Goal: Navigation & Orientation: Find specific page/section

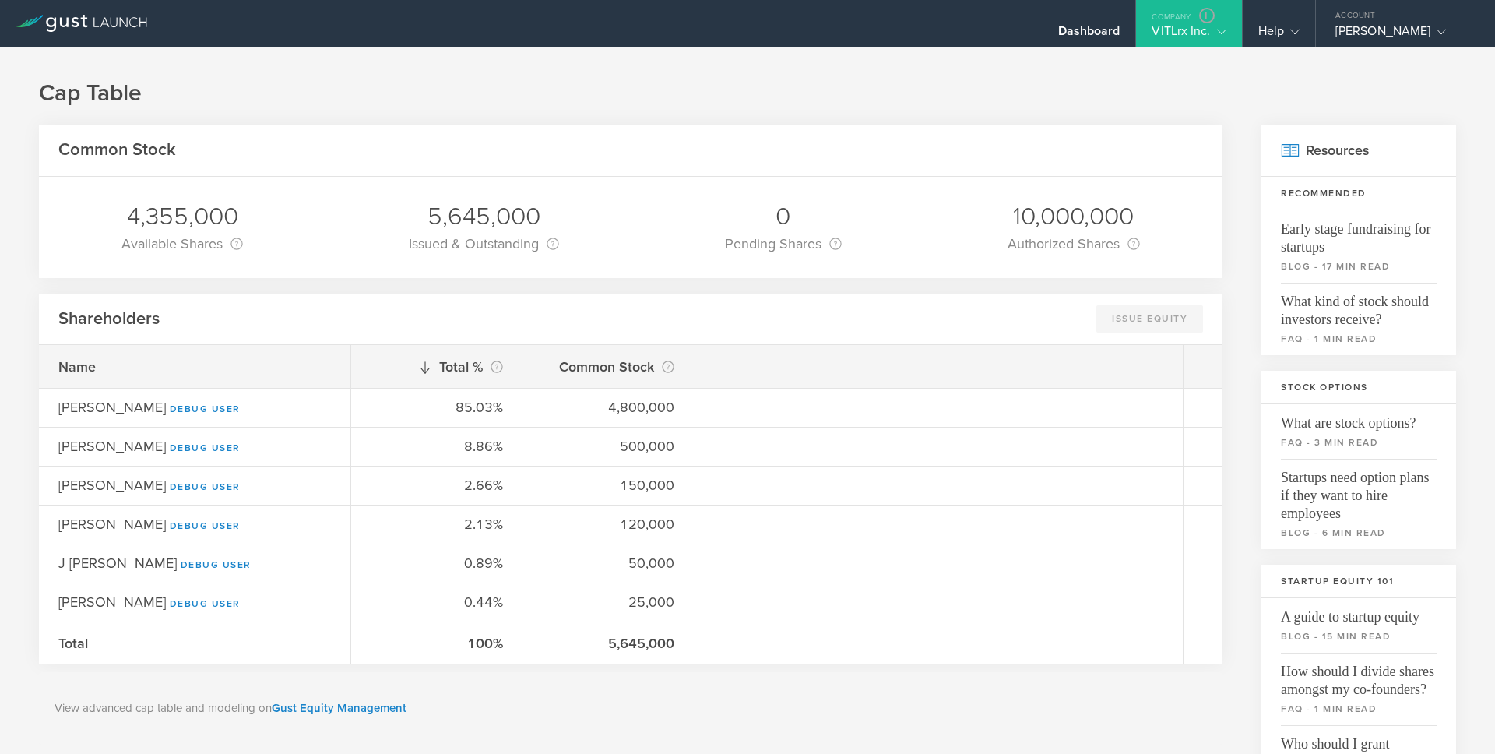
click at [1170, 30] on div "VITLrx Inc." at bounding box center [1189, 34] width 74 height 23
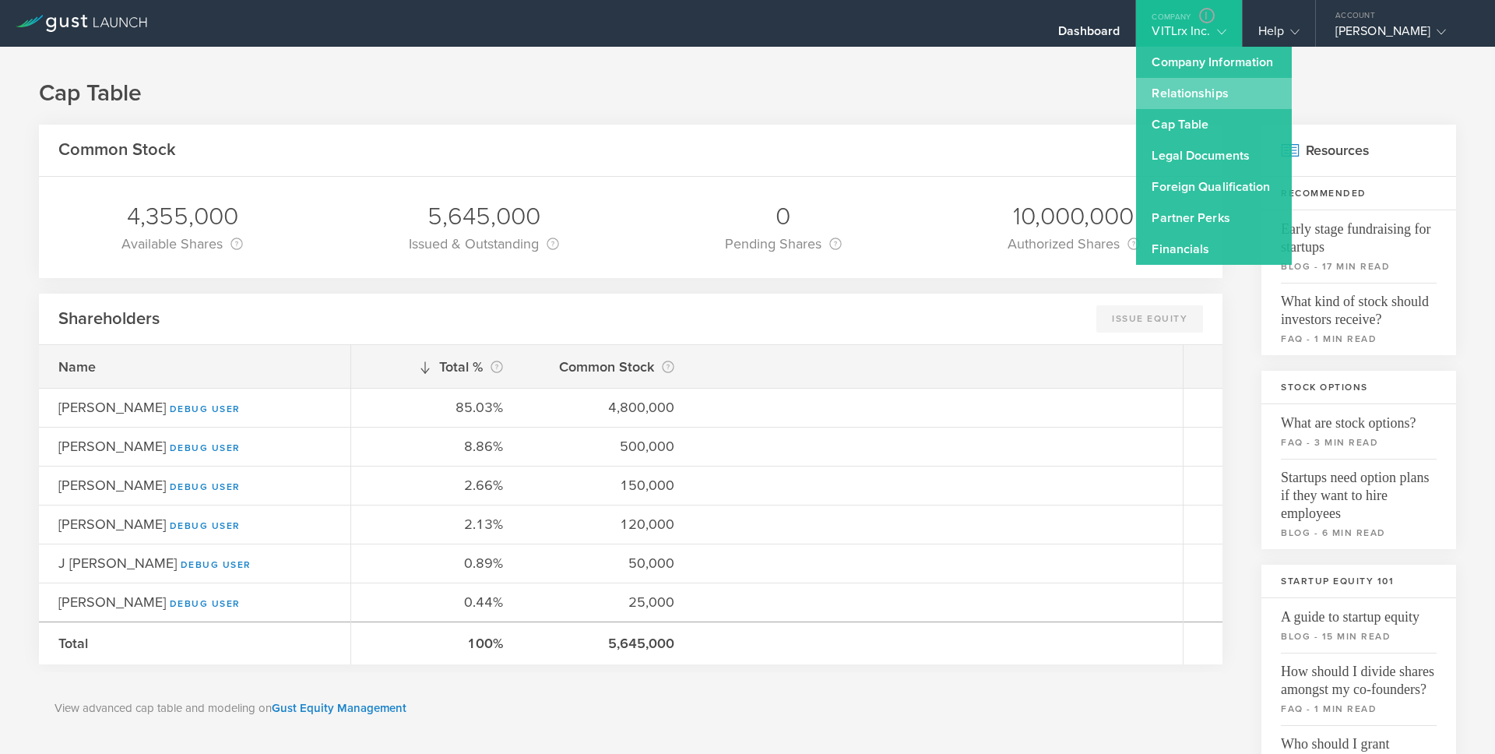
click at [1177, 98] on link "Relationships" at bounding box center [1214, 93] width 156 height 31
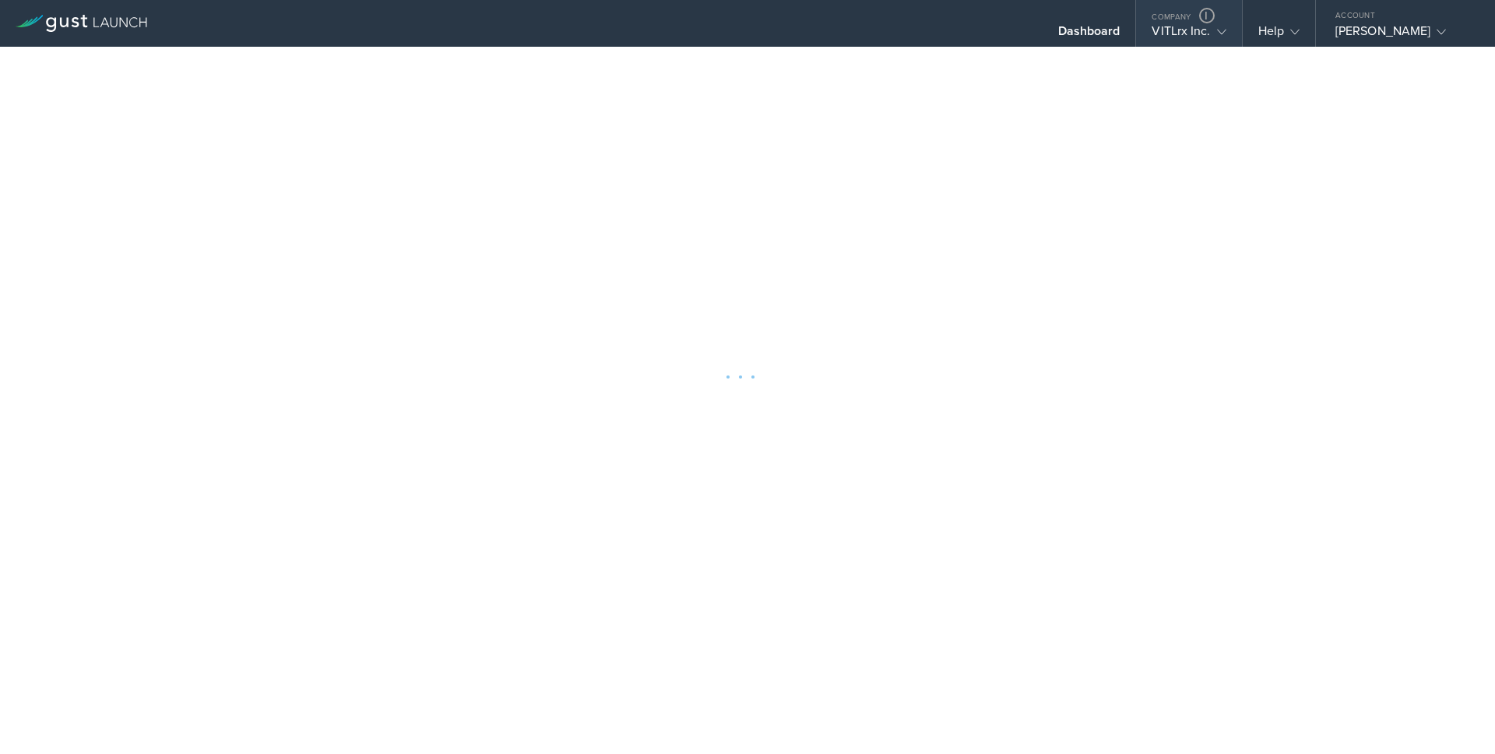
click at [1177, 27] on div "VITLrx Inc." at bounding box center [1189, 34] width 74 height 23
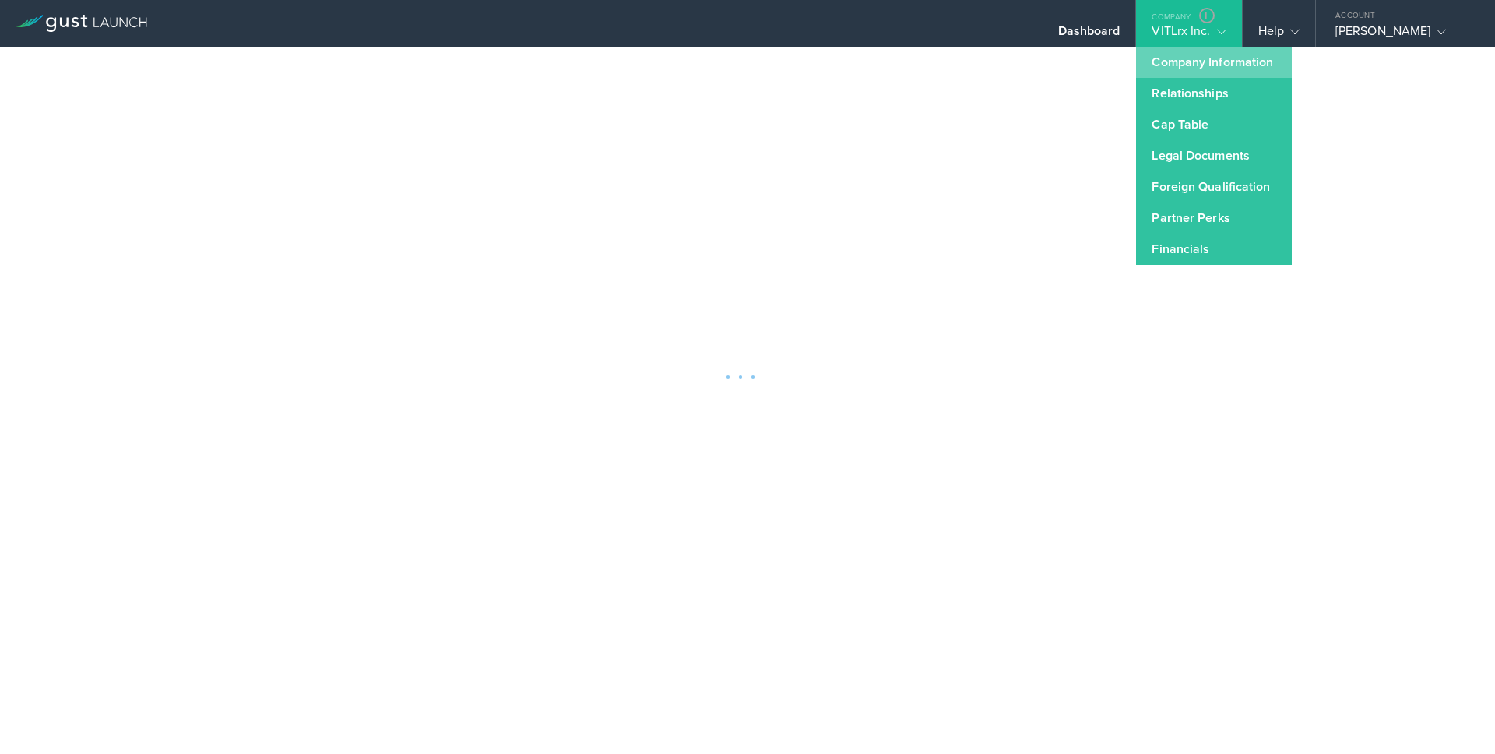
click at [1172, 66] on link "Company Information" at bounding box center [1214, 62] width 156 height 31
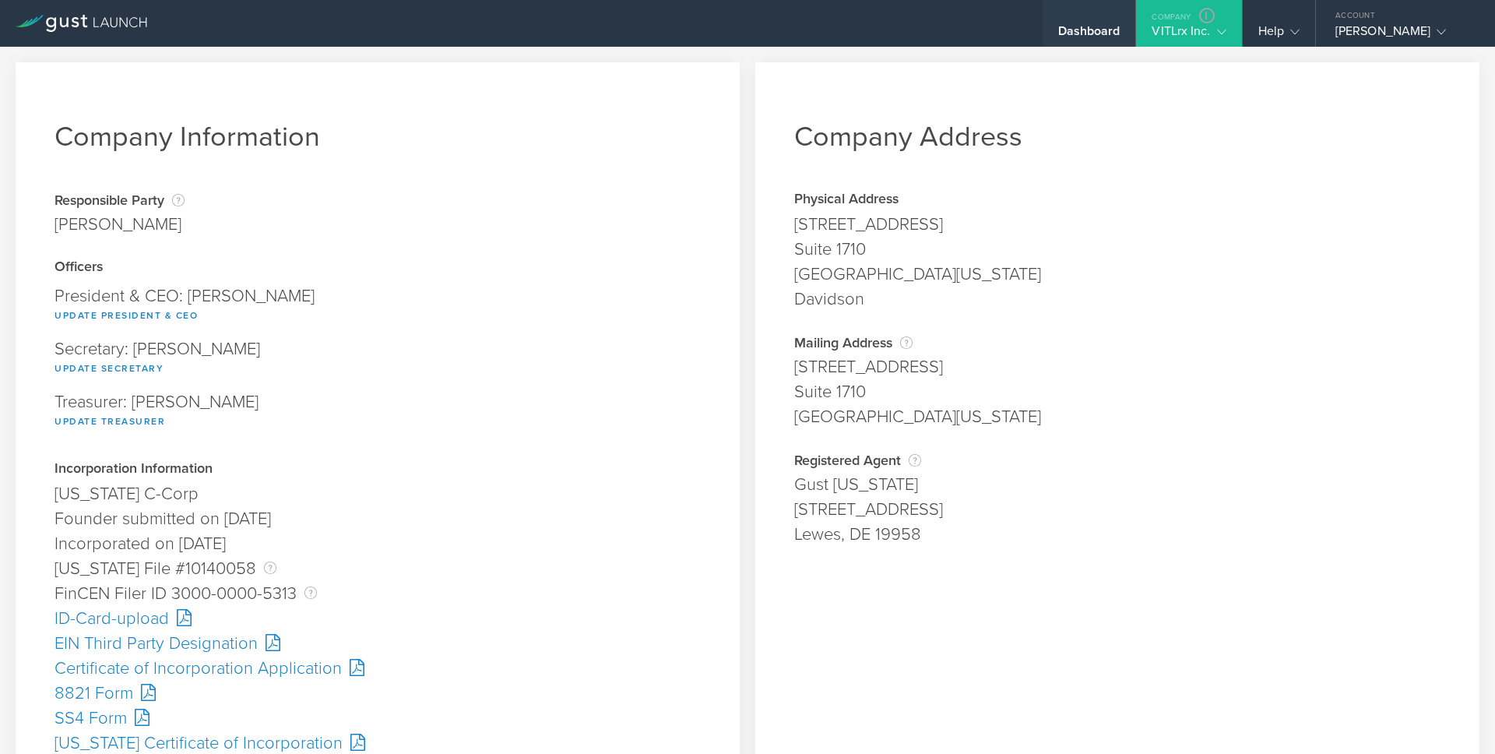
click at [1083, 36] on div "Dashboard" at bounding box center [1089, 34] width 62 height 23
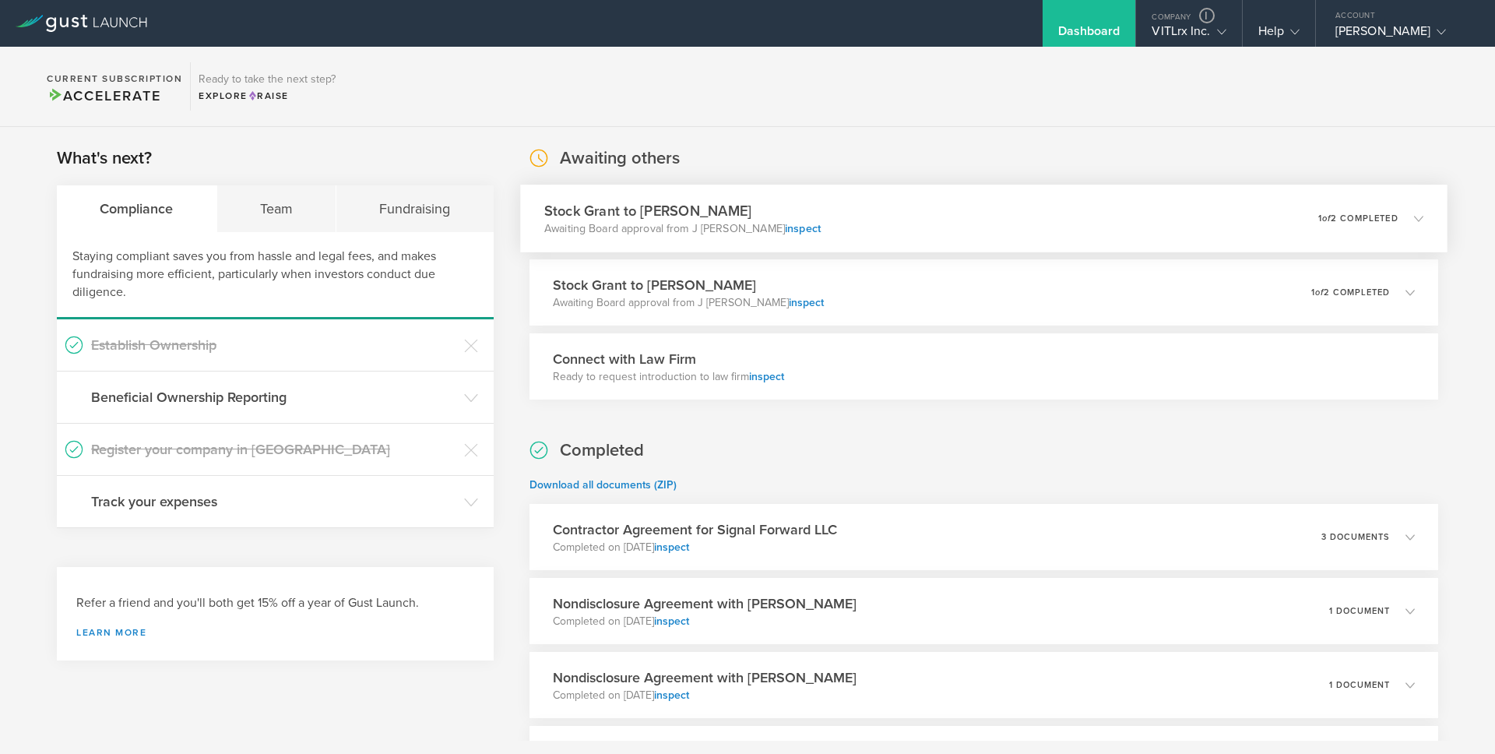
click at [1139, 210] on div "Stock Grant to Charles Jordan Awaiting Board approval from J Tod Fetherling ins…" at bounding box center [984, 219] width 928 height 68
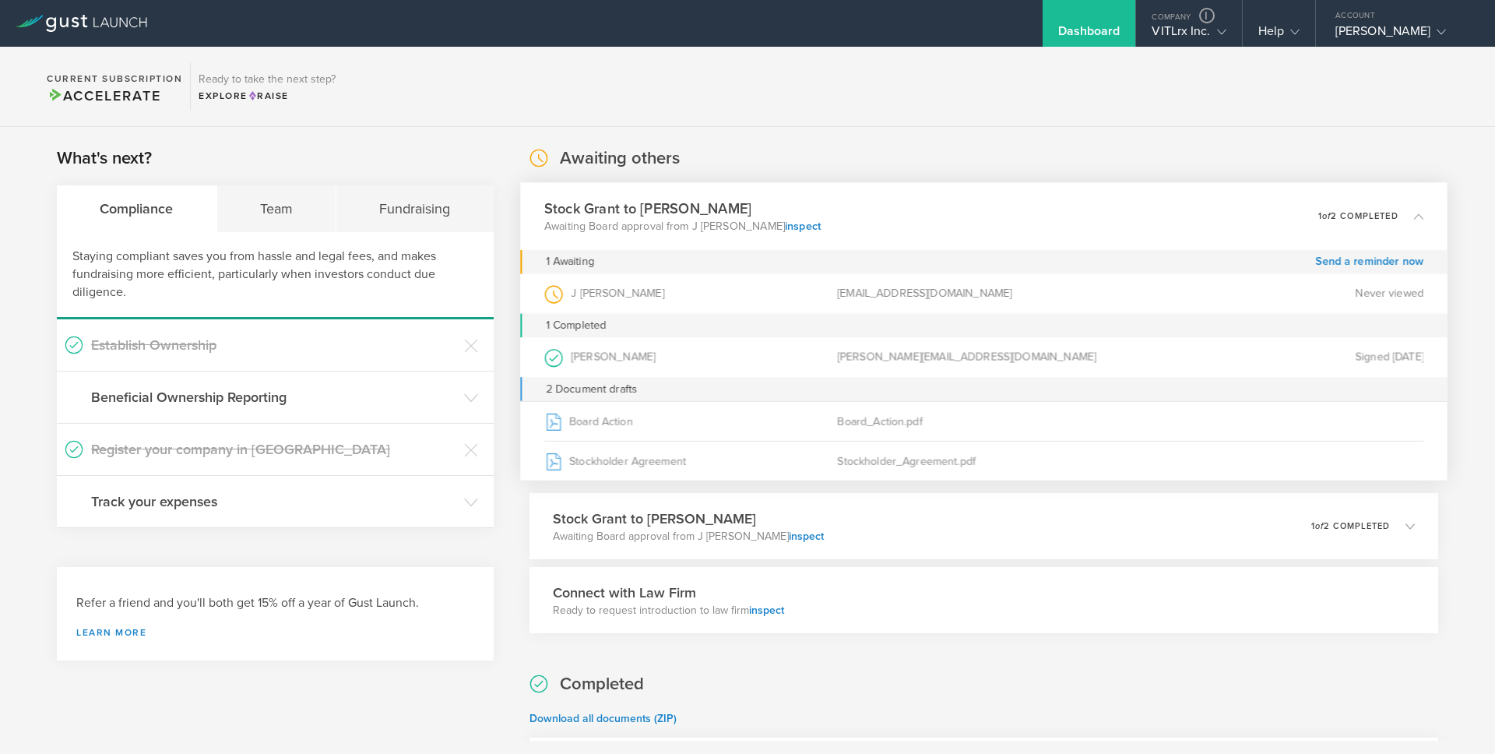
click at [1095, 212] on div "Stock Grant to Charles Jordan Awaiting Board approval from J Tod Fetherling ins…" at bounding box center [984, 216] width 928 height 68
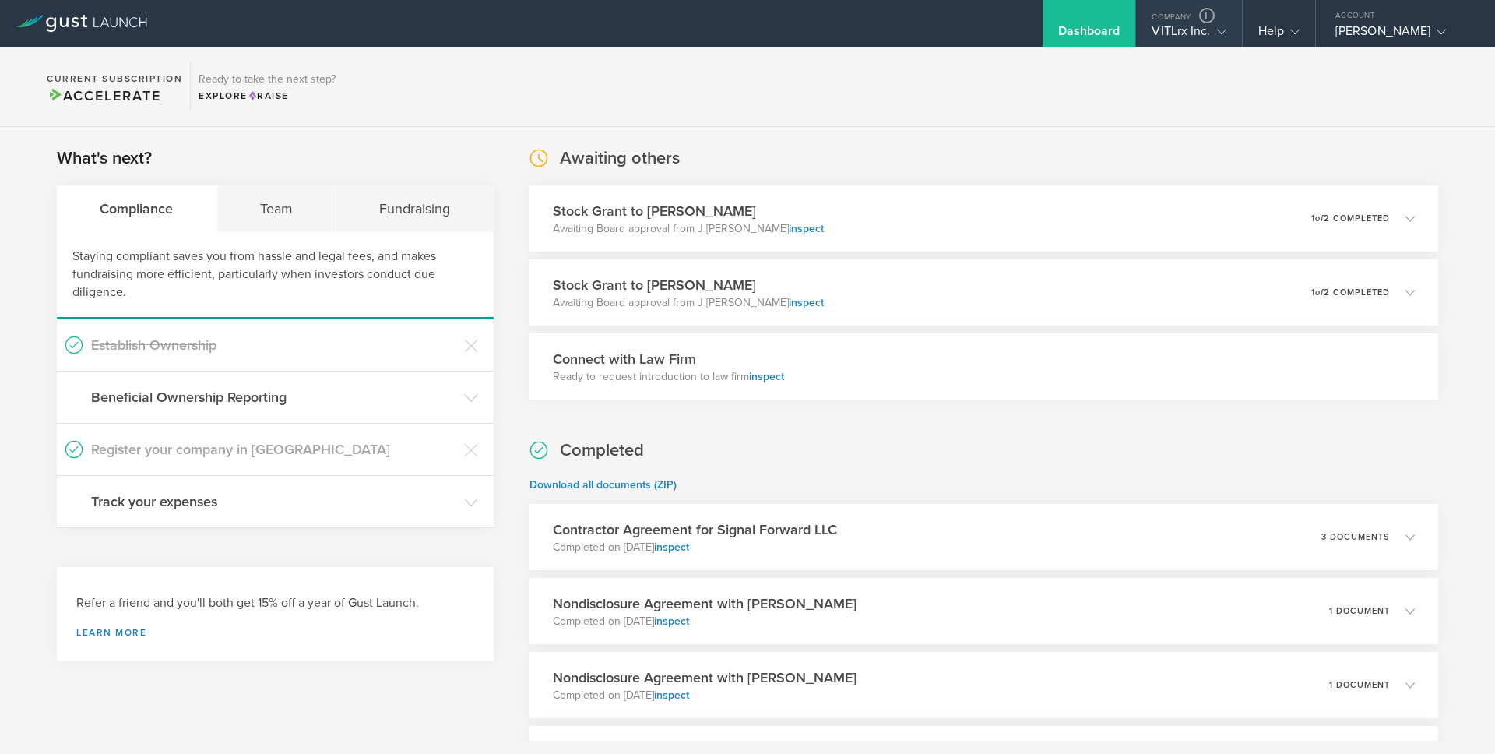
click at [1160, 30] on div "VITLrx Inc." at bounding box center [1189, 34] width 74 height 23
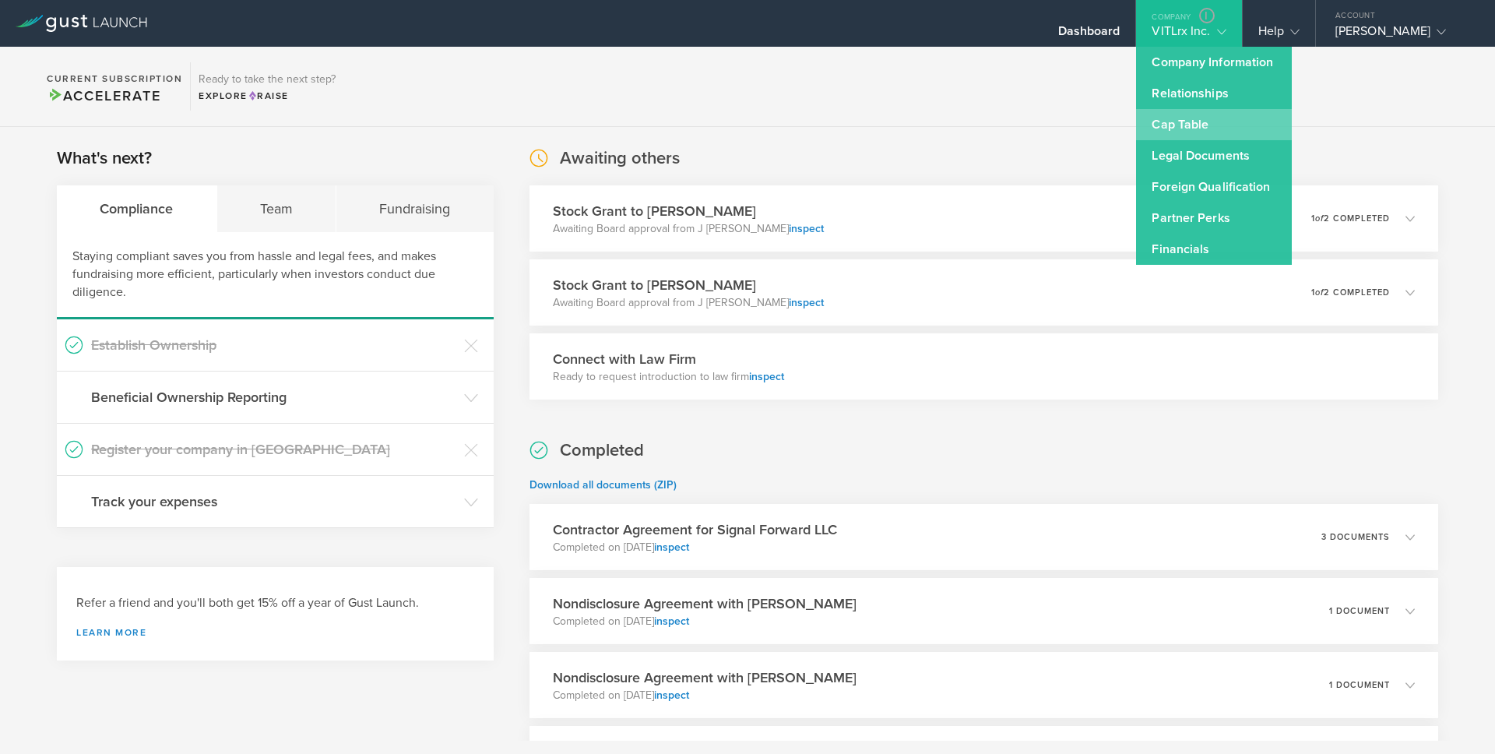
click at [1184, 128] on link "Cap Table" at bounding box center [1214, 124] width 156 height 31
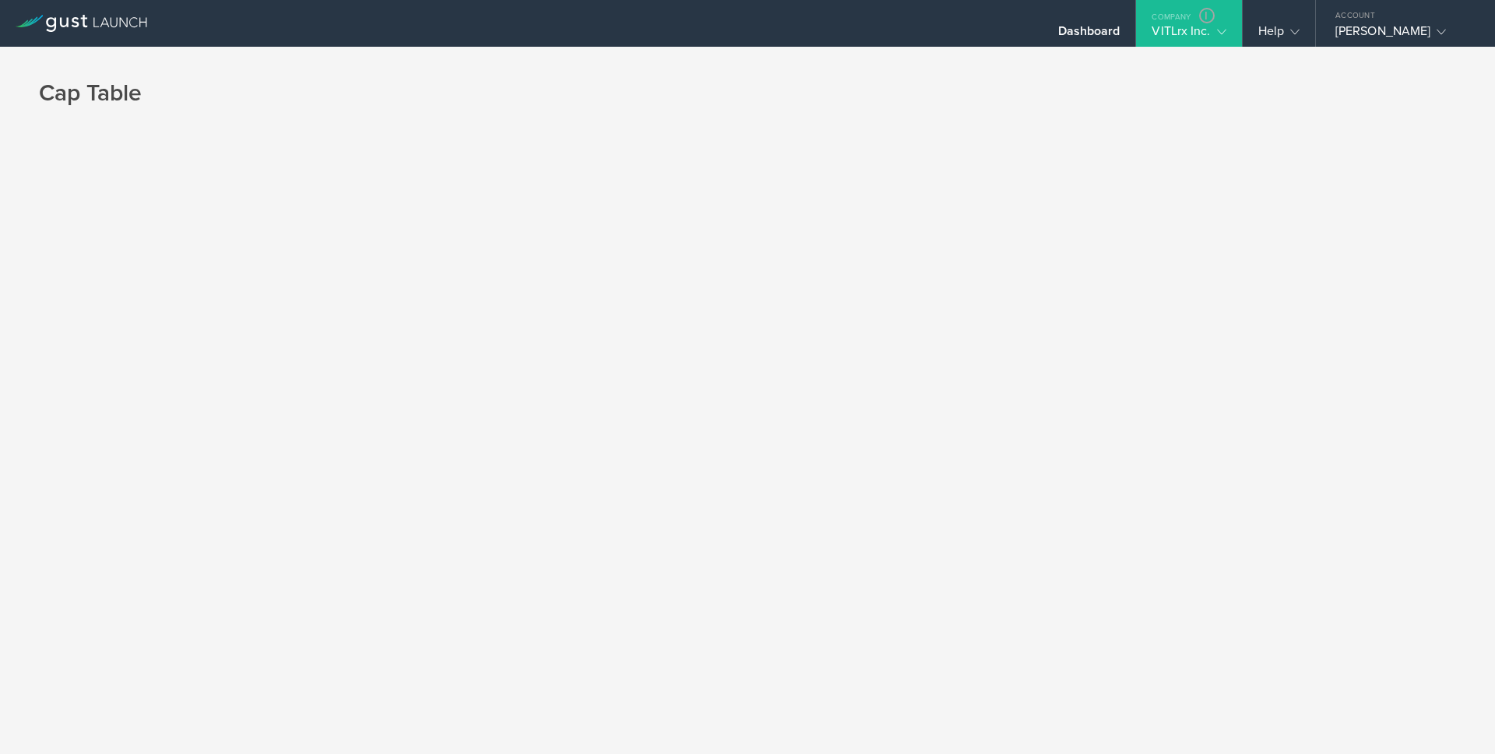
click at [749, 132] on div "Cap Table" at bounding box center [747, 105] width 1495 height 117
